Goal: Check status: Check status

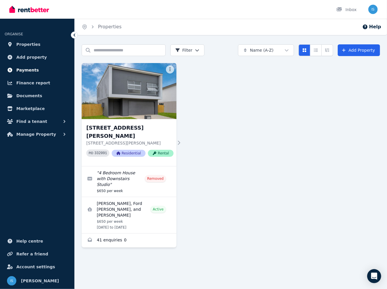
click at [30, 70] on span "Payments" at bounding box center [27, 70] width 22 height 7
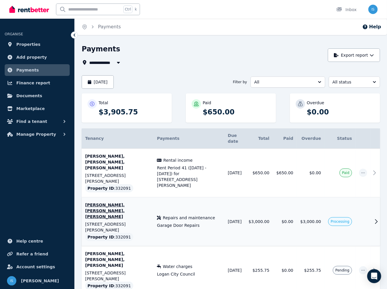
click at [350, 217] on span "Processing" at bounding box center [340, 221] width 24 height 9
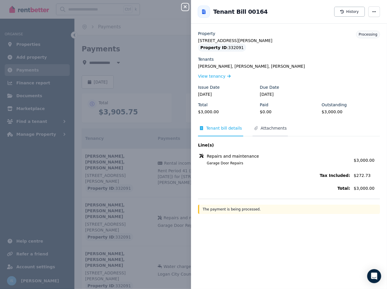
click at [264, 126] on span "Attachments" at bounding box center [274, 128] width 26 height 6
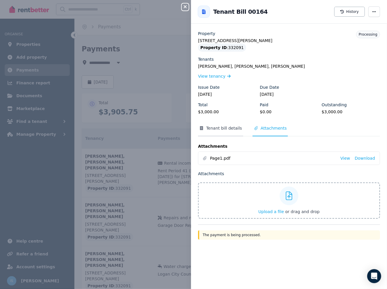
click at [221, 131] on span "Tenant bill details" at bounding box center [220, 130] width 45 height 11
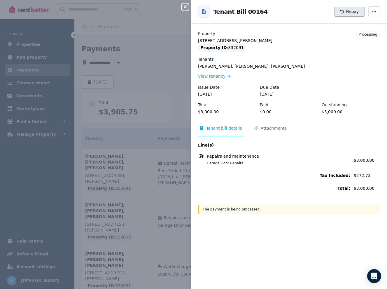
click at [343, 11] on button "History" at bounding box center [350, 12] width 31 height 10
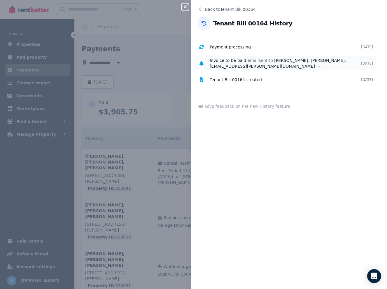
click at [262, 66] on div "Invoice to be paid email sent to [PERSON_NAME], [PERSON_NAME], [EMAIL_ADDRESS][…" at bounding box center [286, 64] width 152 height 12
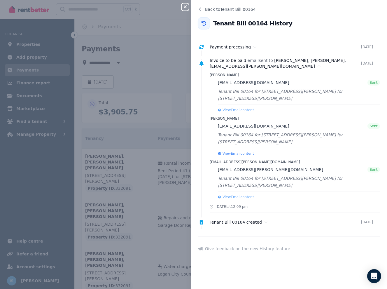
click at [240, 151] on button "View Email content" at bounding box center [236, 153] width 36 height 5
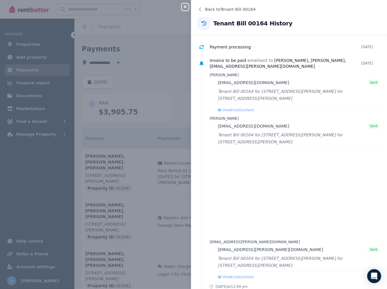
scroll to position [28, 0]
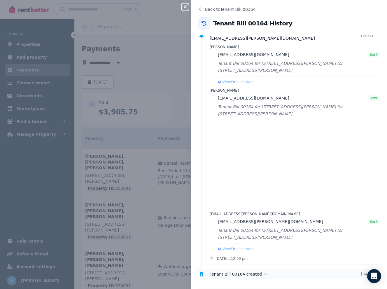
click at [262, 271] on div "Tenant Bill 00164 created" at bounding box center [286, 274] width 152 height 6
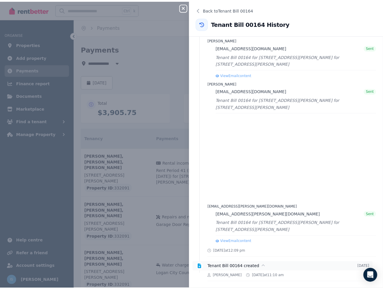
scroll to position [39, 0]
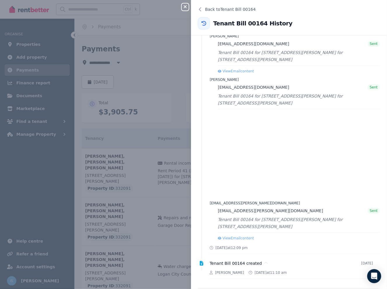
click at [166, 74] on div "Close panel Back to Tenant Bill 00164 Tenant Bill 00164 History Payment process…" at bounding box center [193, 144] width 387 height 289
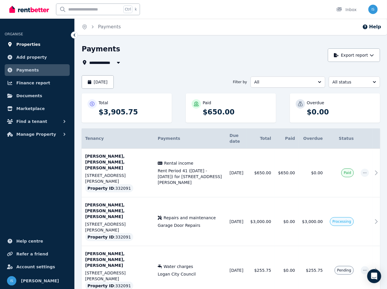
click at [33, 48] on span "Properties" at bounding box center [28, 44] width 24 height 7
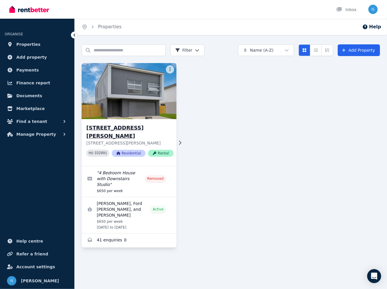
click at [137, 129] on h3 "[STREET_ADDRESS][PERSON_NAME]" at bounding box center [129, 132] width 87 height 16
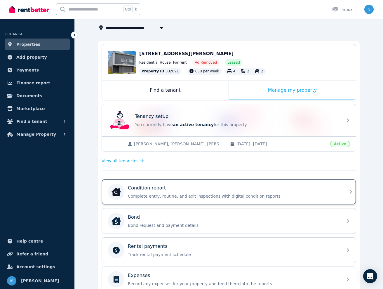
scroll to position [117, 0]
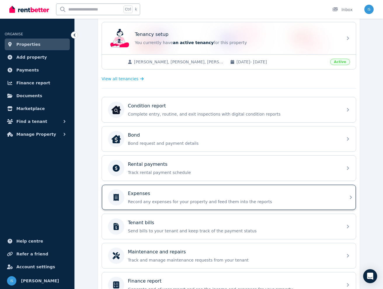
click at [147, 194] on div "Expenses" at bounding box center [233, 193] width 211 height 7
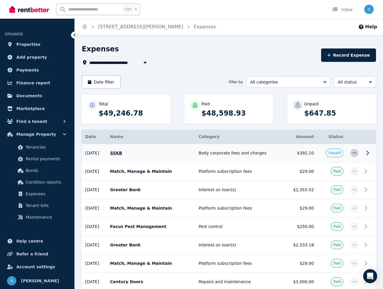
click at [356, 152] on icon "button" at bounding box center [354, 153] width 5 height 4
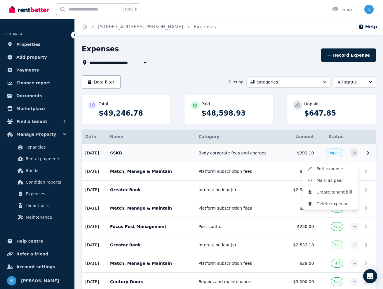
click at [368, 152] on icon at bounding box center [367, 152] width 7 height 7
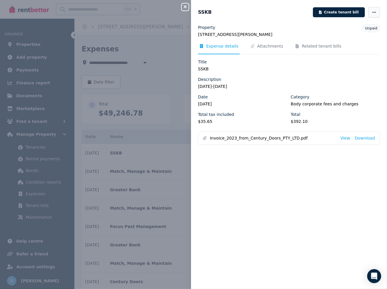
click at [372, 11] on icon "button" at bounding box center [374, 12] width 5 height 4
click at [262, 50] on span "Attachments" at bounding box center [266, 48] width 35 height 11
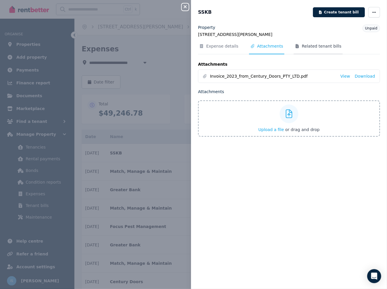
click at [322, 47] on span "Related tenant bills" at bounding box center [322, 46] width 40 height 6
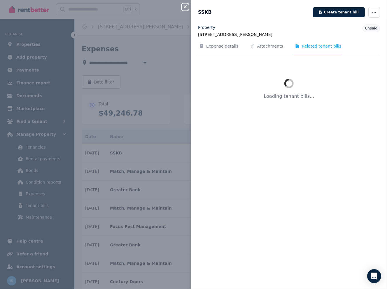
click at [164, 56] on div "Close panel SSKB Create tenant bill Property [STREET_ADDRESS][GEOGRAPHIC_DATA][…" at bounding box center [193, 144] width 387 height 289
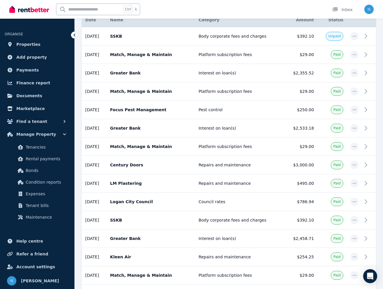
scroll to position [263, 0]
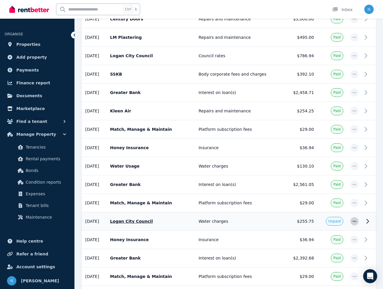
click at [355, 219] on icon "button" at bounding box center [354, 221] width 5 height 4
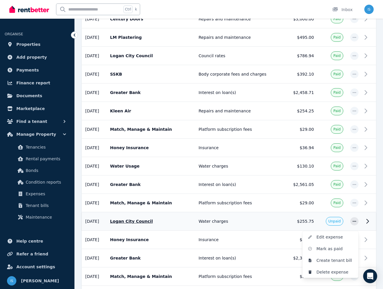
click at [370, 218] on icon at bounding box center [367, 221] width 7 height 7
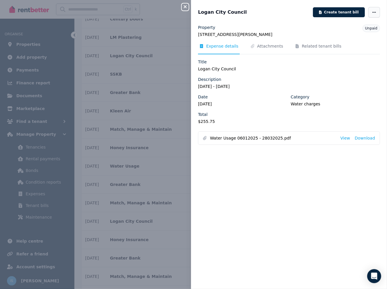
click at [372, 14] on icon "button" at bounding box center [374, 12] width 5 height 4
click at [257, 47] on span "Attachments" at bounding box center [270, 46] width 26 height 6
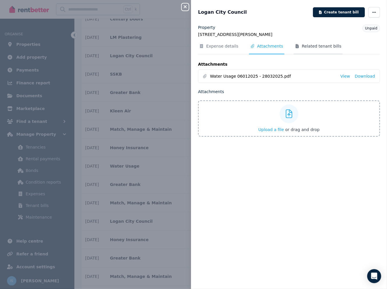
click at [302, 46] on span "Related tenant bills" at bounding box center [322, 46] width 40 height 6
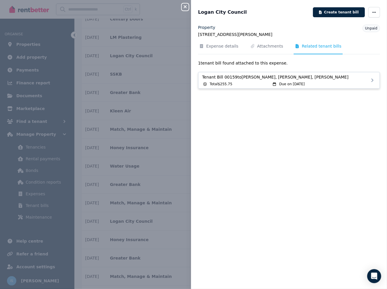
click at [360, 79] on span "Tenant Bill 00159 to [PERSON_NAME], [PERSON_NAME], [PERSON_NAME]" at bounding box center [289, 77] width 174 height 6
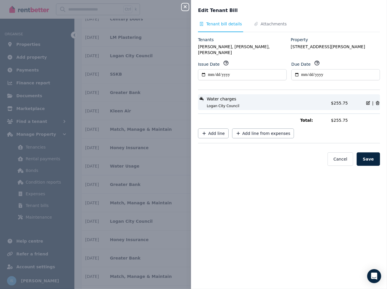
click at [186, 5] on icon "button" at bounding box center [185, 6] width 7 height 5
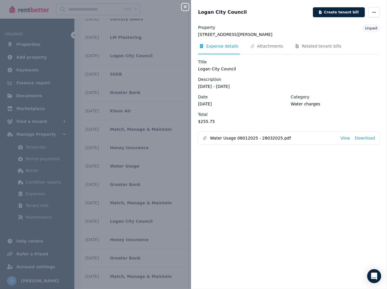
click at [183, 11] on div "Close panel Logan City Council Create tenant bill Property [STREET_ADDRESS][GEO…" at bounding box center [193, 144] width 387 height 289
click at [372, 13] on icon "button" at bounding box center [374, 12] width 5 height 4
click at [261, 48] on span "Attachments" at bounding box center [270, 46] width 26 height 6
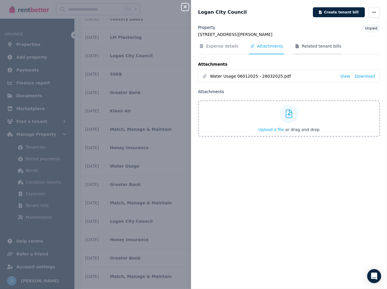
click at [312, 46] on span "Related tenant bills" at bounding box center [322, 46] width 40 height 6
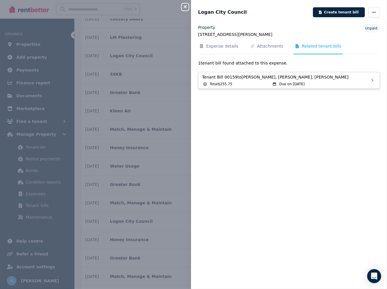
click at [275, 82] on div "Due on [DATE]" at bounding box center [324, 84] width 105 height 5
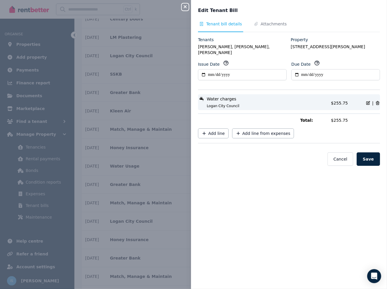
click at [187, 7] on icon "button" at bounding box center [185, 6] width 7 height 5
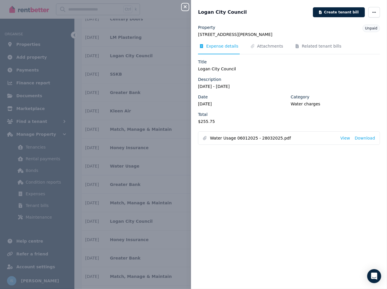
click at [40, 131] on div "Close panel Logan City Council Create tenant bill Property [STREET_ADDRESS][GEO…" at bounding box center [193, 144] width 387 height 289
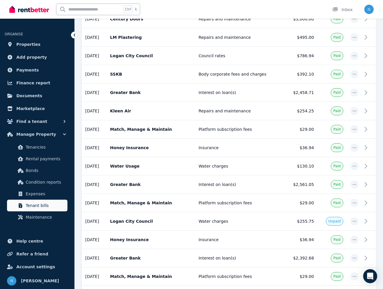
click at [30, 206] on span "Tenant bills" at bounding box center [45, 205] width 39 height 7
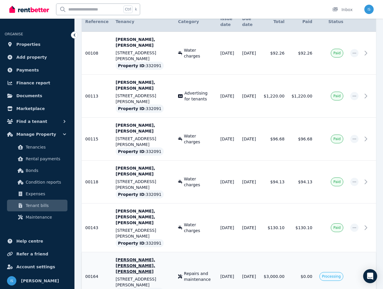
scroll to position [144, 0]
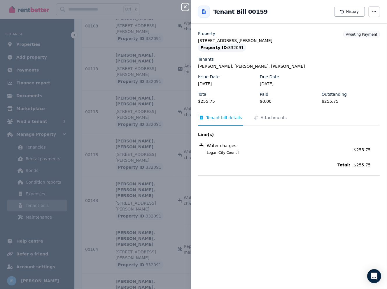
click at [152, 280] on div "Close panel Back to Tenant Bill 00164 Tenant Bill 00159 History Property [STREE…" at bounding box center [193, 144] width 387 height 289
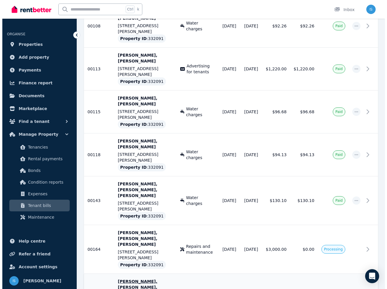
scroll to position [174, 0]
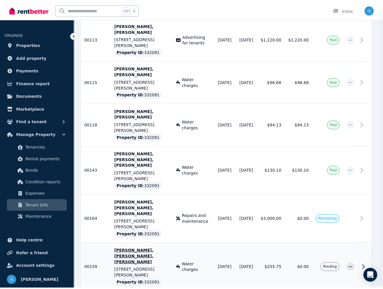
scroll to position [144, 0]
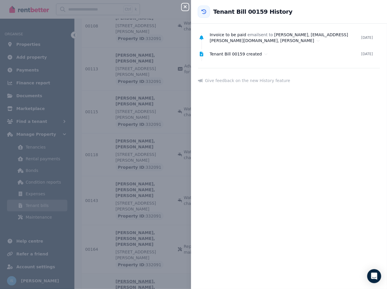
click at [160, 267] on div "Close panel Back to Tenant Bill 00164 Tenant Bill 00159 History Invoice to be p…" at bounding box center [193, 144] width 387 height 289
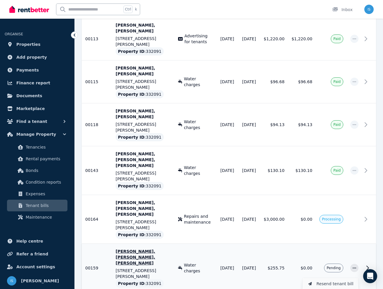
click at [344, 280] on span "Resend tenant bill" at bounding box center [334, 283] width 37 height 7
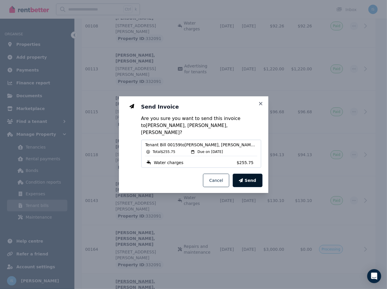
click at [243, 178] on icon "button" at bounding box center [241, 180] width 4 height 4
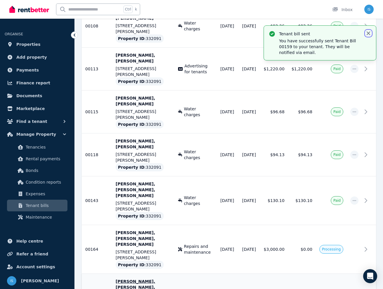
click at [369, 34] on icon "button" at bounding box center [369, 34] width 4 height 4
